Goal: Task Accomplishment & Management: Manage account settings

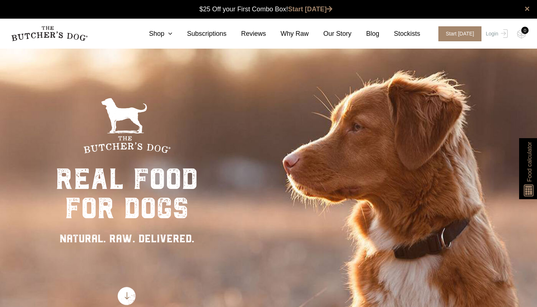
scroll to position [0, 0]
click at [163, 31] on link "Shop" at bounding box center [153, 34] width 38 height 10
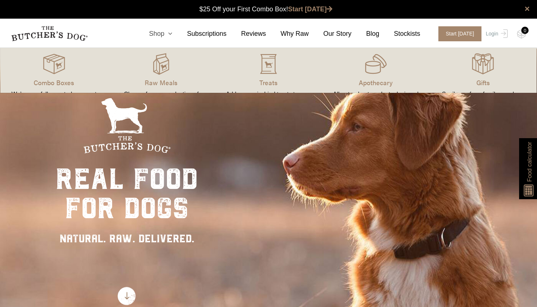
scroll to position [0, 0]
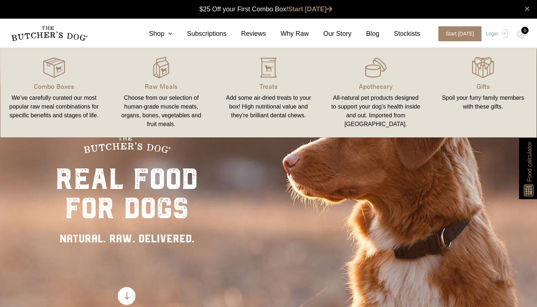
click at [379, 79] on link "Apothecary All-natural pet products designed to support your dog’s health insid…" at bounding box center [375, 92] width 107 height 75
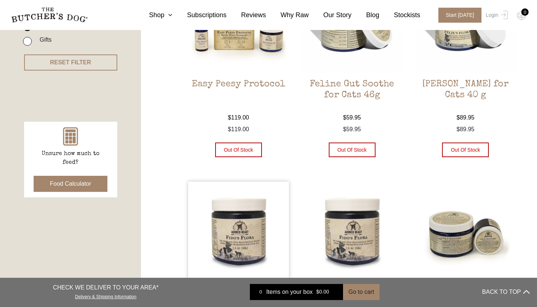
scroll to position [204, 0]
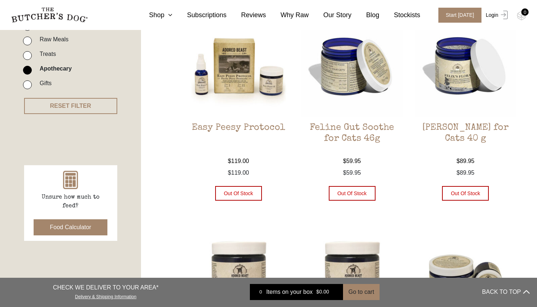
click at [493, 15] on link "Login" at bounding box center [496, 15] width 24 height 15
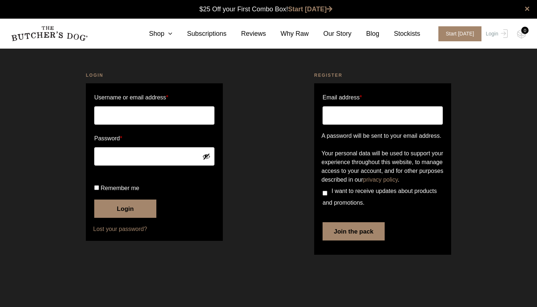
type input "[EMAIL_ADDRESS][DOMAIN_NAME]"
click at [97, 190] on input "Remember me" at bounding box center [96, 187] width 5 height 5
checkbox input "true"
click at [123, 218] on button "Login" at bounding box center [125, 208] width 62 height 18
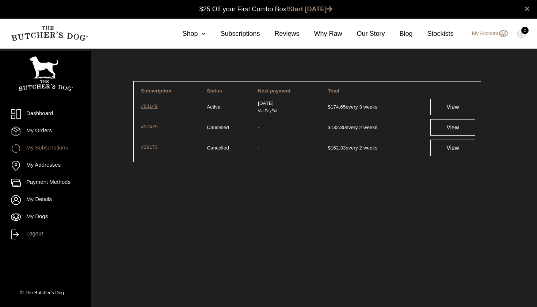
click at [150, 106] on link "#83149" at bounding box center [170, 107] width 59 height 8
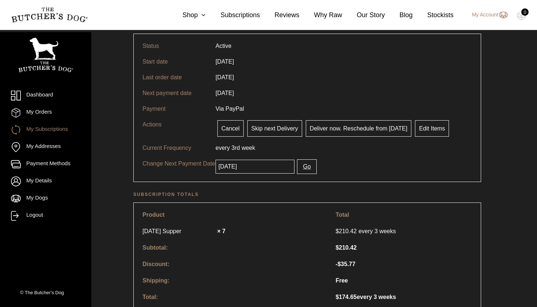
scroll to position [46, 0]
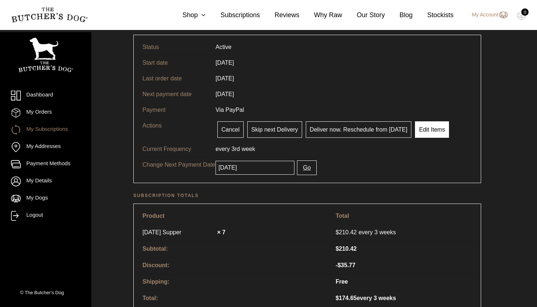
click at [431, 131] on link "Edit Items" at bounding box center [432, 129] width 34 height 16
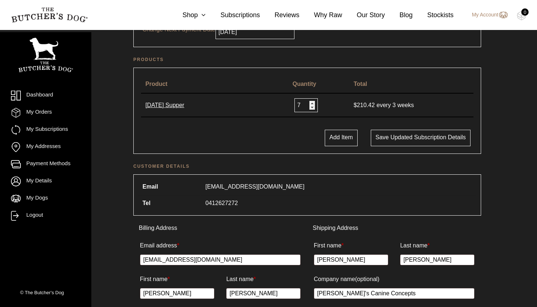
scroll to position [146, 0]
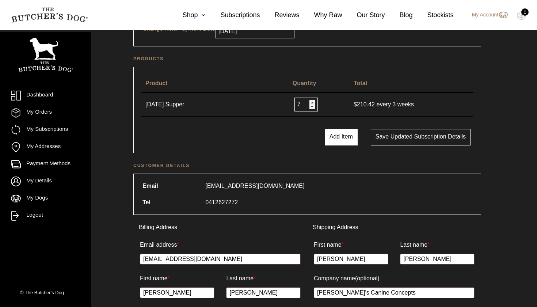
click at [340, 136] on button "Add Item" at bounding box center [341, 137] width 33 height 16
select select
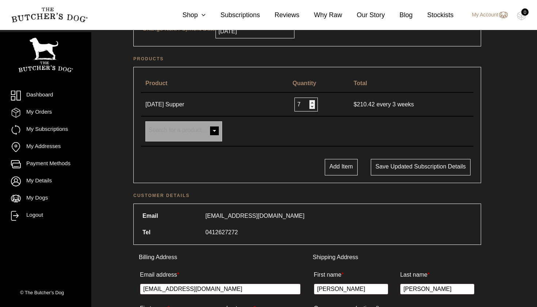
click at [215, 130] on span at bounding box center [214, 131] width 15 height 15
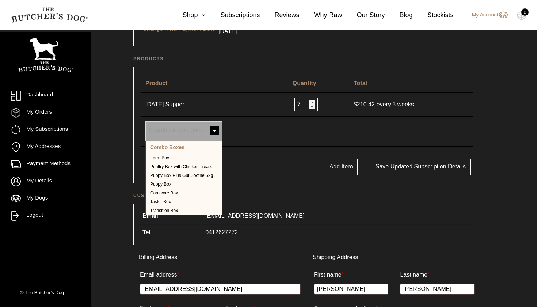
scroll to position [0, 0]
click at [217, 130] on span at bounding box center [214, 131] width 15 height 15
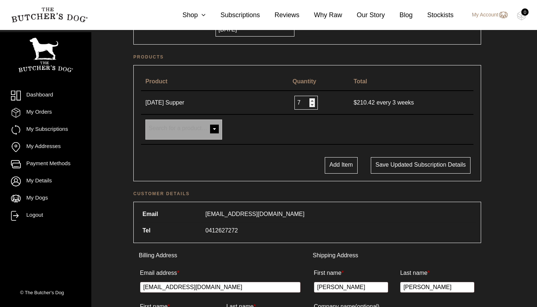
click at [116, 210] on div "Status Active Start Date 13/03/2025 Last Payment Date 04/09/2025 Next Payment D…" at bounding box center [307, 267] width 421 height 705
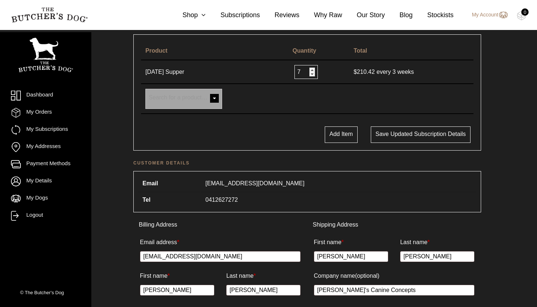
scroll to position [169, 0]
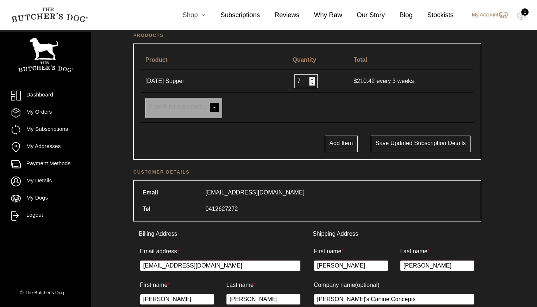
click at [188, 15] on link "Shop" at bounding box center [187, 15] width 38 height 10
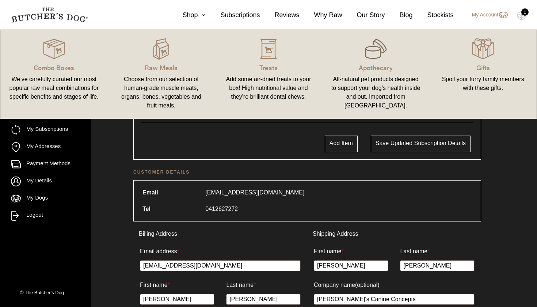
click at [373, 54] on img at bounding box center [376, 49] width 22 height 22
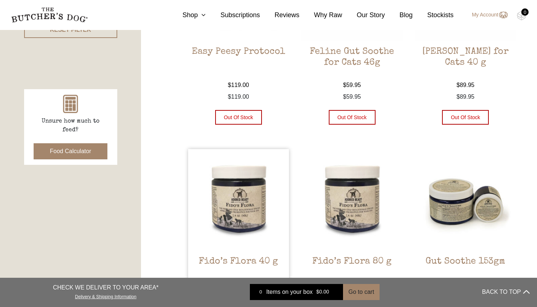
scroll to position [314, 0]
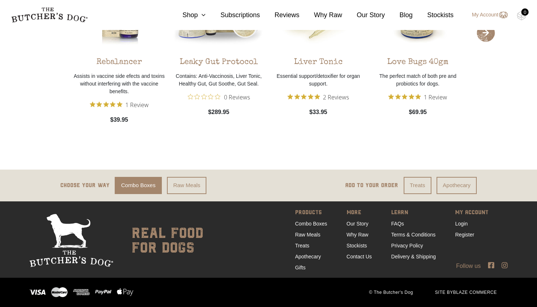
scroll to position [648, 0]
click at [406, 256] on link "Delivery & Shipping" at bounding box center [413, 257] width 45 height 6
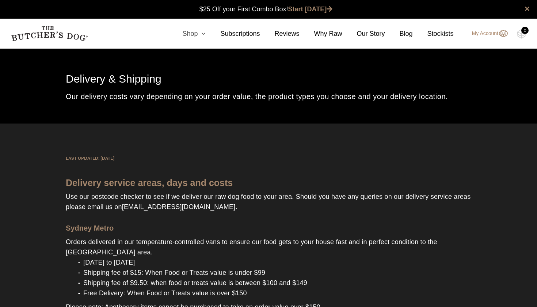
click at [198, 34] on icon at bounding box center [202, 33] width 8 height 7
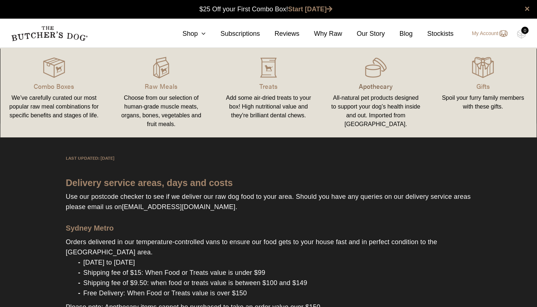
click at [373, 85] on p "Apothecary" at bounding box center [376, 86] width 90 height 10
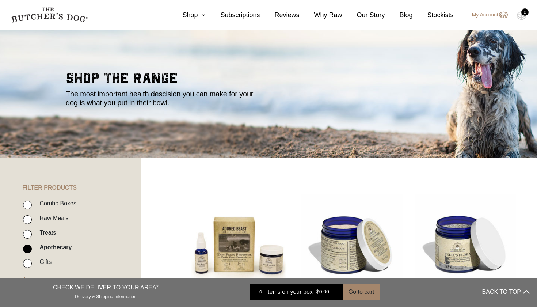
scroll to position [30, 0]
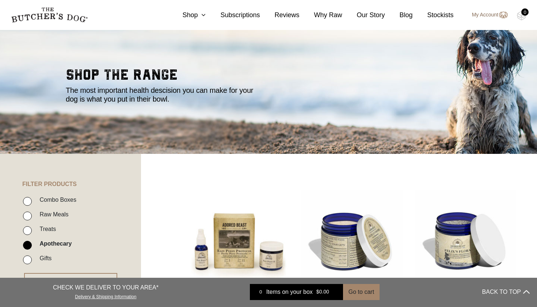
click at [479, 15] on link "My Account" at bounding box center [485, 15] width 43 height 9
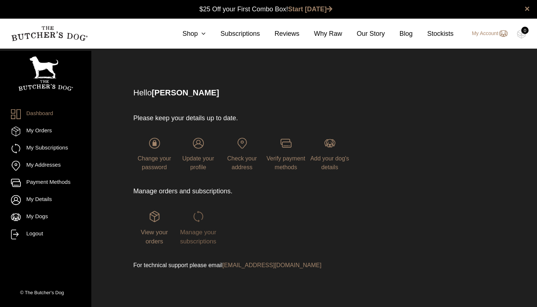
click at [204, 241] on span "Manage your subscriptions" at bounding box center [198, 237] width 36 height 16
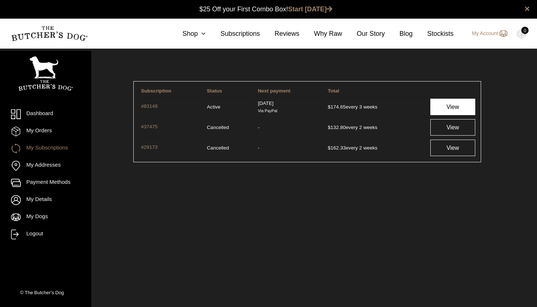
click at [449, 106] on link "View" at bounding box center [452, 107] width 45 height 16
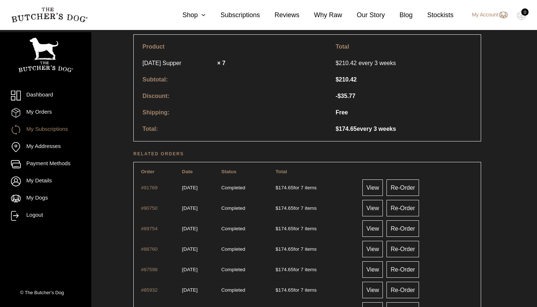
scroll to position [217, 0]
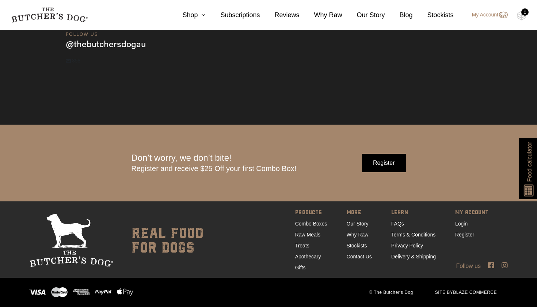
scroll to position [2292, 0]
click at [353, 258] on link "Contact Us" at bounding box center [359, 256] width 25 height 6
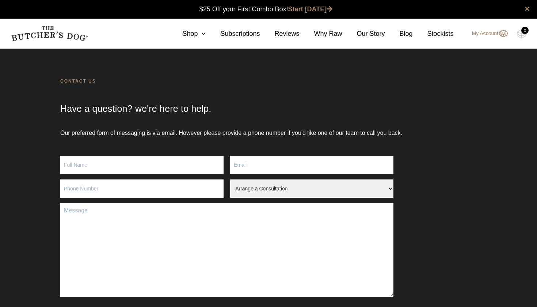
scroll to position [0, 0]
